Goal: Task Accomplishment & Management: Use online tool/utility

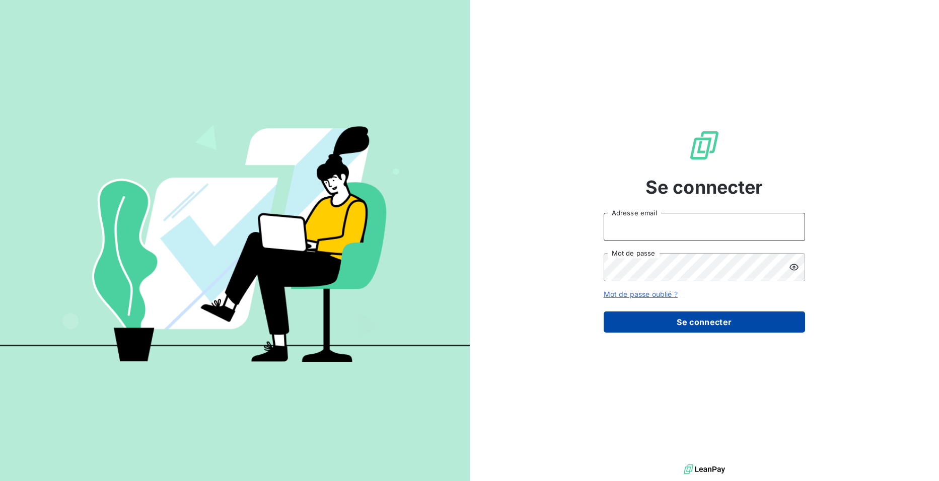
type input "[PERSON_NAME][EMAIL_ADDRESS][DOMAIN_NAME]"
click at [682, 317] on button "Se connecter" at bounding box center [704, 322] width 201 height 21
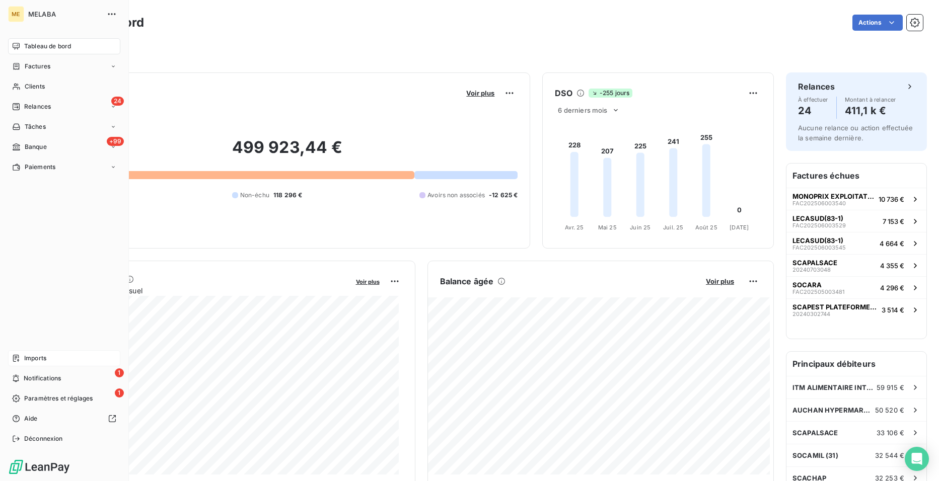
click at [24, 358] on span "Imports" at bounding box center [35, 358] width 22 height 9
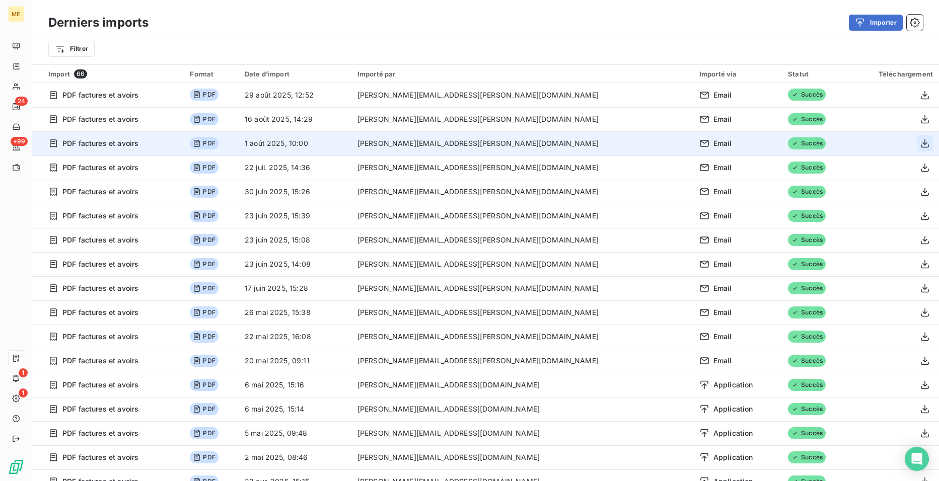
click at [920, 145] on icon "button" at bounding box center [925, 143] width 10 height 10
click at [527, 15] on div "Importer" at bounding box center [542, 23] width 762 height 16
